Goal: Task Accomplishment & Management: Use online tool/utility

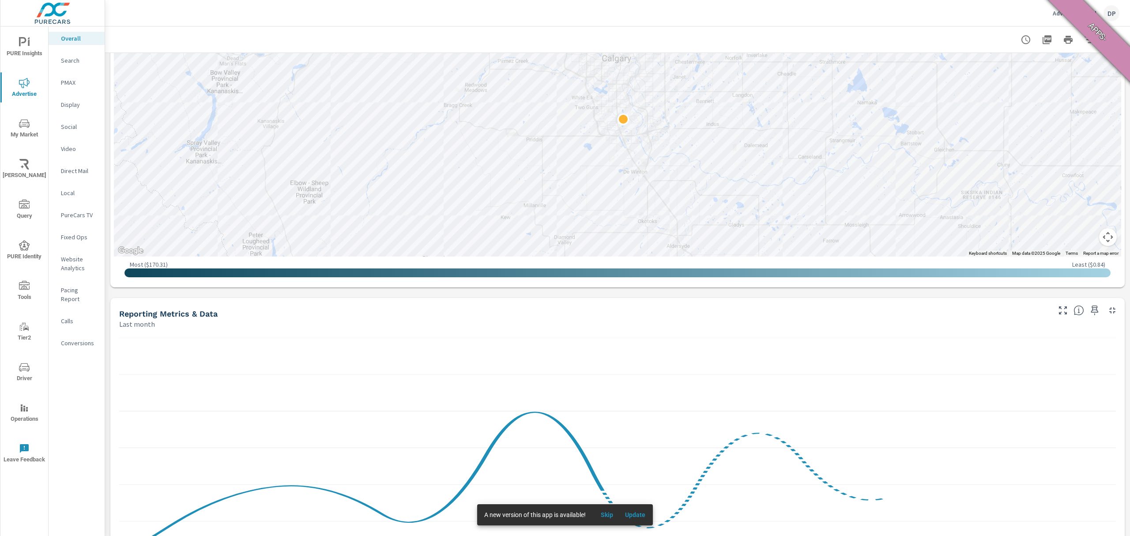
scroll to position [748, 0]
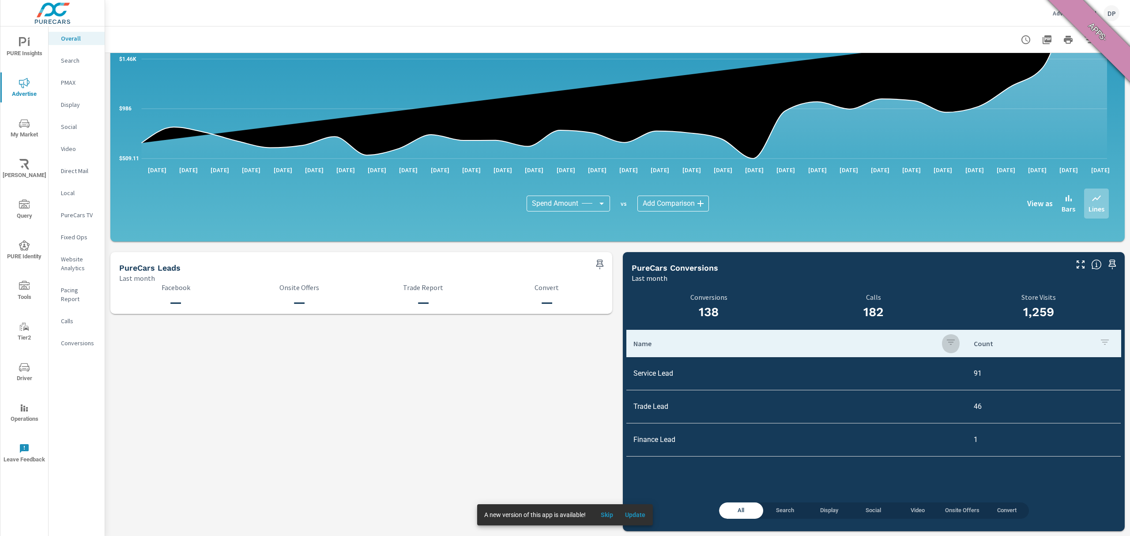
click at [942, 341] on button "button" at bounding box center [951, 343] width 18 height 20
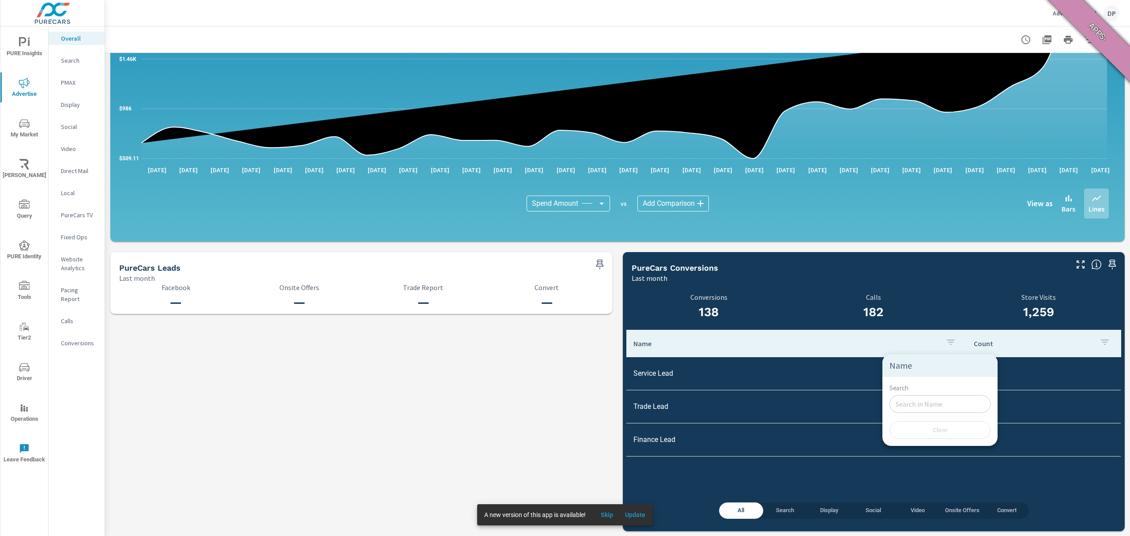
click at [748, 348] on div at bounding box center [565, 268] width 1130 height 536
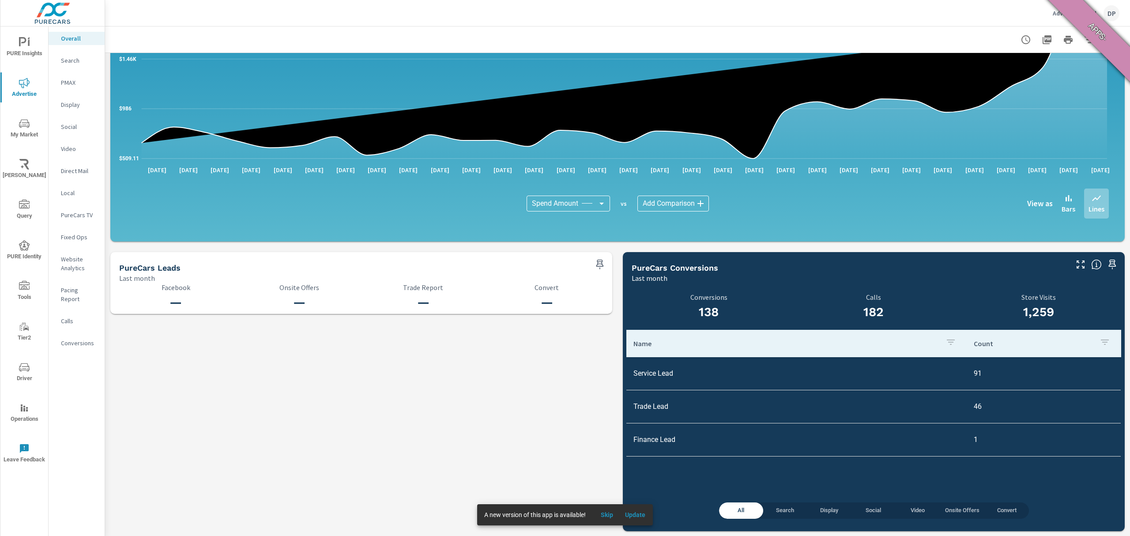
click at [640, 344] on p "Name" at bounding box center [786, 343] width 305 height 9
click at [640, 344] on p "Name" at bounding box center [781, 343] width 294 height 9
click at [640, 344] on p "Name" at bounding box center [786, 343] width 305 height 9
click at [640, 344] on p "Name" at bounding box center [781, 343] width 294 height 9
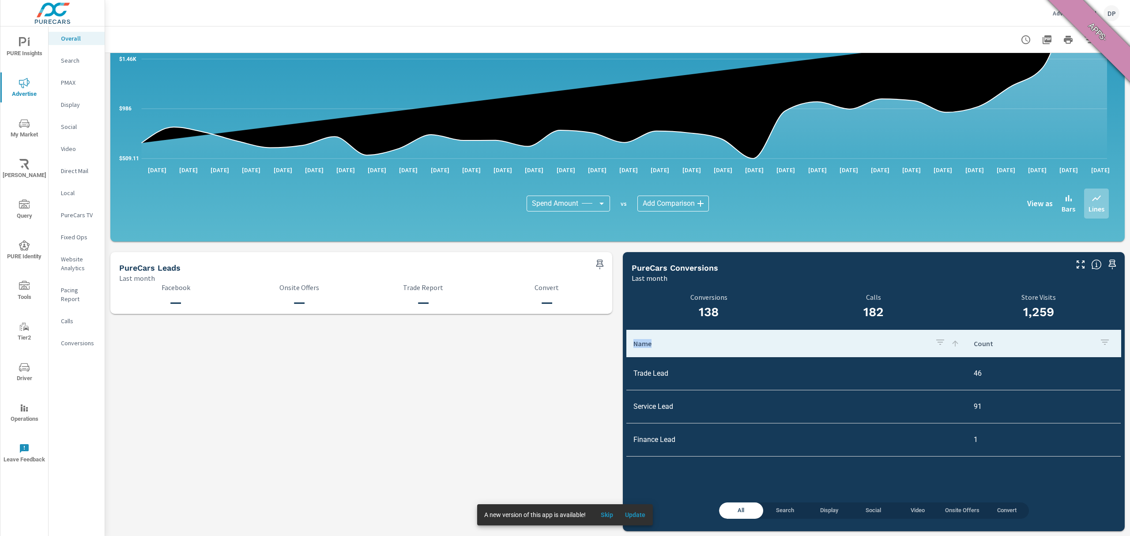
click at [640, 344] on p "Name" at bounding box center [781, 343] width 294 height 9
click at [640, 344] on p "Name" at bounding box center [786, 343] width 305 height 9
click at [640, 344] on p "Name" at bounding box center [781, 343] width 294 height 9
click at [975, 344] on p "Count" at bounding box center [1033, 343] width 119 height 9
click at [979, 343] on p "Count" at bounding box center [1028, 343] width 108 height 9
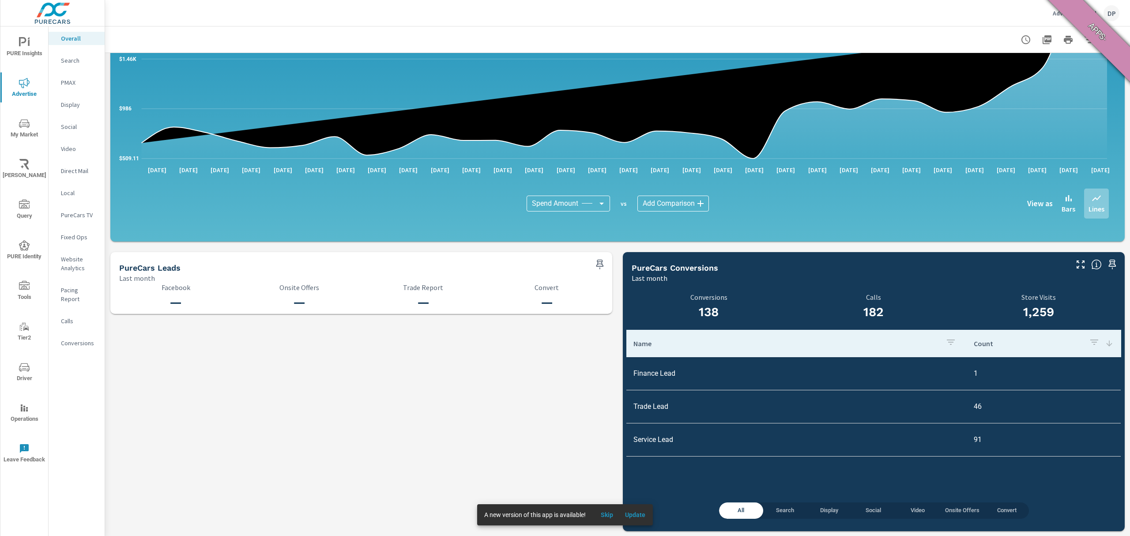
click at [640, 518] on span "Update" at bounding box center [635, 515] width 21 height 8
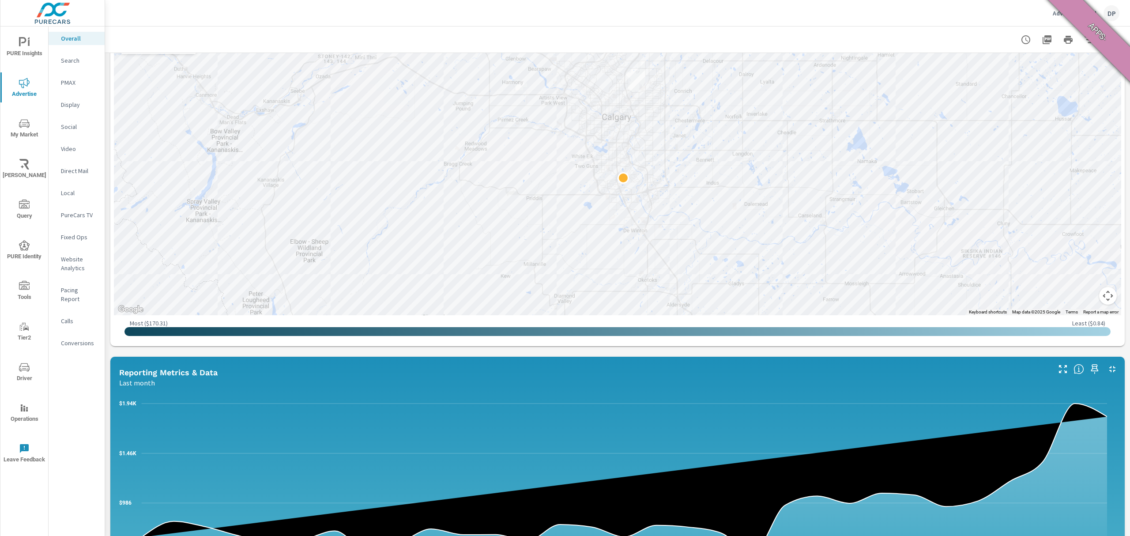
scroll to position [748, 0]
